Goal: Task Accomplishment & Management: Manage account settings

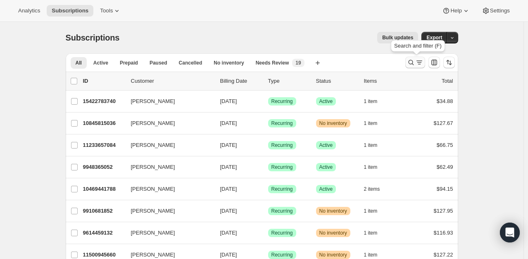
click at [414, 66] on icon "Search and filter results" at bounding box center [411, 62] width 8 height 8
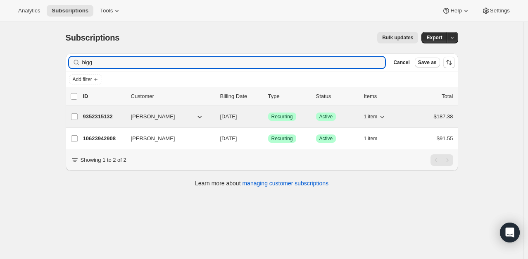
type input "bigg"
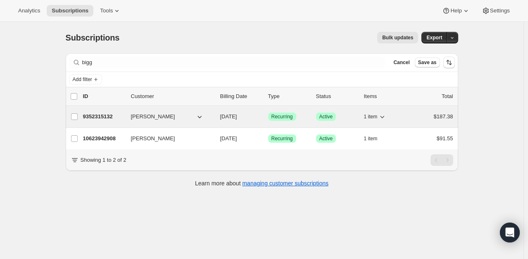
click at [103, 119] on p "9352315132" at bounding box center [103, 116] width 41 height 8
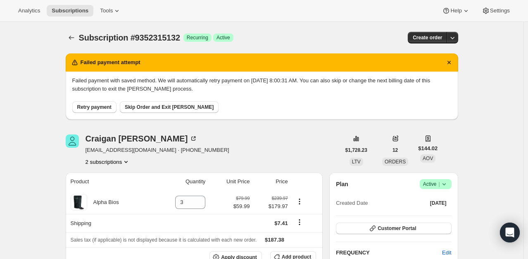
click at [432, 187] on span "Active |" at bounding box center [435, 184] width 25 height 8
click at [429, 218] on button "Cancel subscription" at bounding box center [438, 213] width 52 height 13
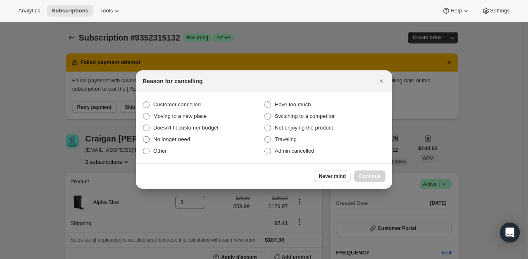
drag, startPoint x: 169, startPoint y: 105, endPoint x: 213, endPoint y: 134, distance: 52.7
click at [171, 106] on span "Customer cancelled" at bounding box center [176, 104] width 47 height 6
click at [143, 102] on input "Customer cancelled" at bounding box center [143, 101] width 0 height 0
radio input "true"
click at [298, 148] on label "Admin cancelled" at bounding box center [324, 151] width 121 height 12
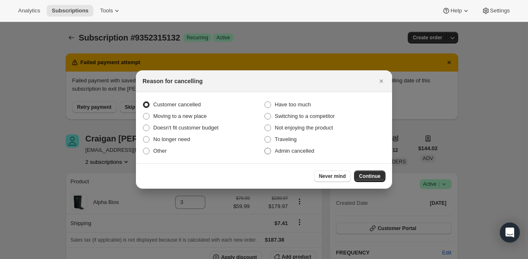
click at [265, 148] on input "Admin cancelled" at bounding box center [264, 147] width 0 height 0
radio input "true"
radio input "false"
click at [379, 178] on span "Continue" at bounding box center [369, 176] width 21 height 7
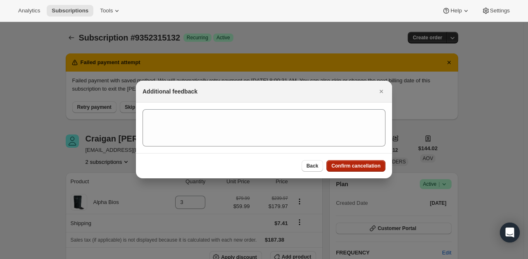
click at [370, 164] on span "Confirm cancellation" at bounding box center [355, 165] width 49 height 7
